Goal: Navigation & Orientation: Find specific page/section

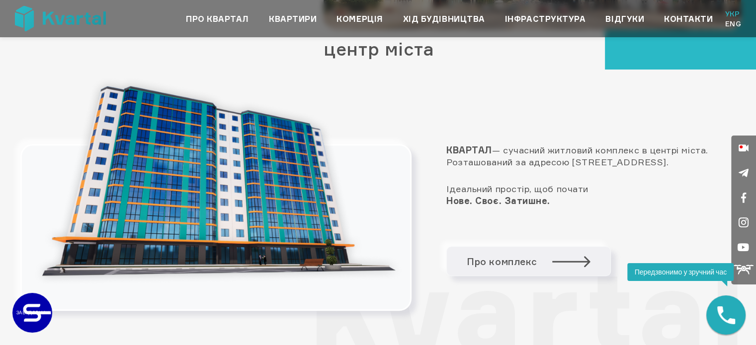
scroll to position [646, 0]
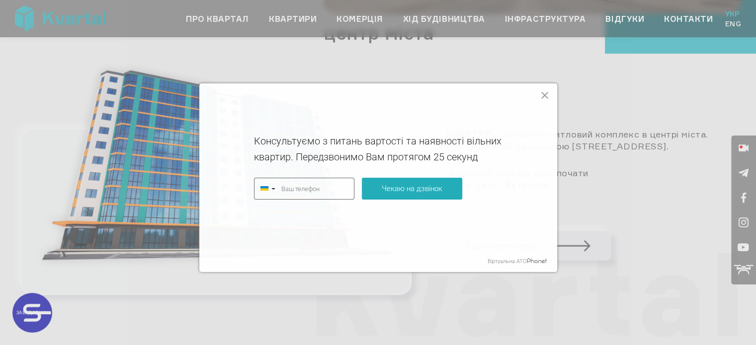
type input "+380"
click at [544, 101] on div "Консультуємо з питань вартості та наявності вільних квартир. Передзвонимо Вам п…" at bounding box center [378, 177] width 358 height 189
click at [544, 96] on icon at bounding box center [545, 95] width 12 height 12
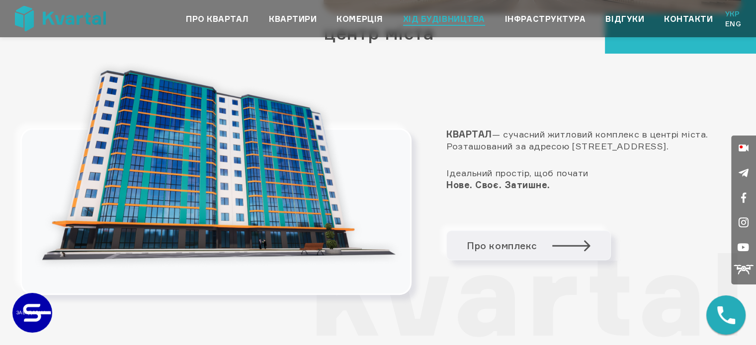
click at [453, 23] on link "Хід будівництва" at bounding box center [444, 19] width 82 height 12
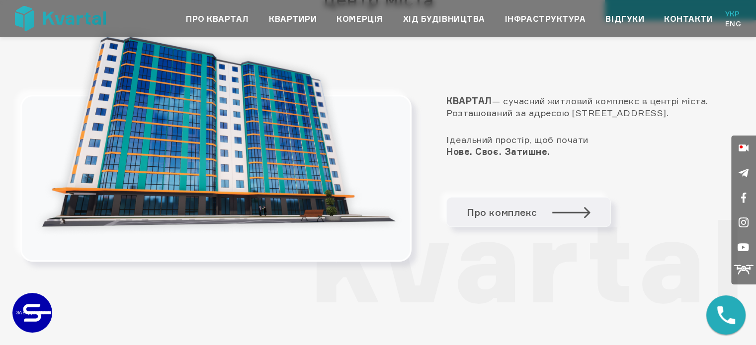
scroll to position [728, 0]
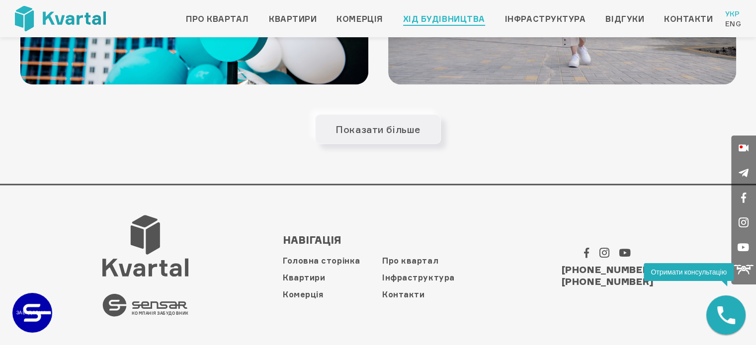
scroll to position [898, 0]
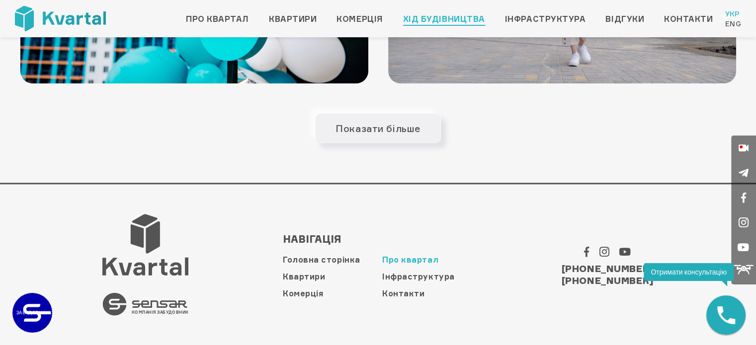
click at [420, 258] on link "Про квартал" at bounding box center [410, 260] width 56 height 10
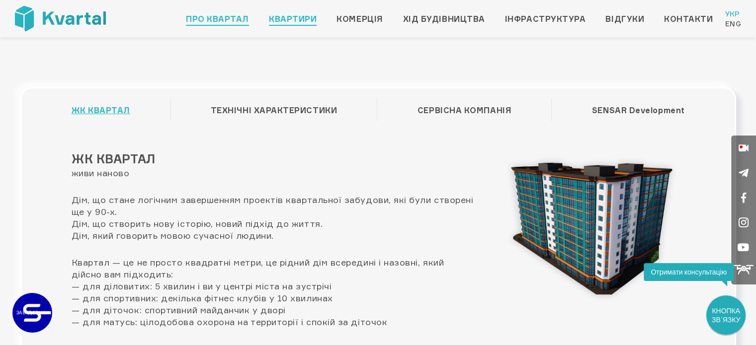
click at [274, 13] on link "Квартири" at bounding box center [293, 19] width 48 height 12
